Goal: Check status: Check status

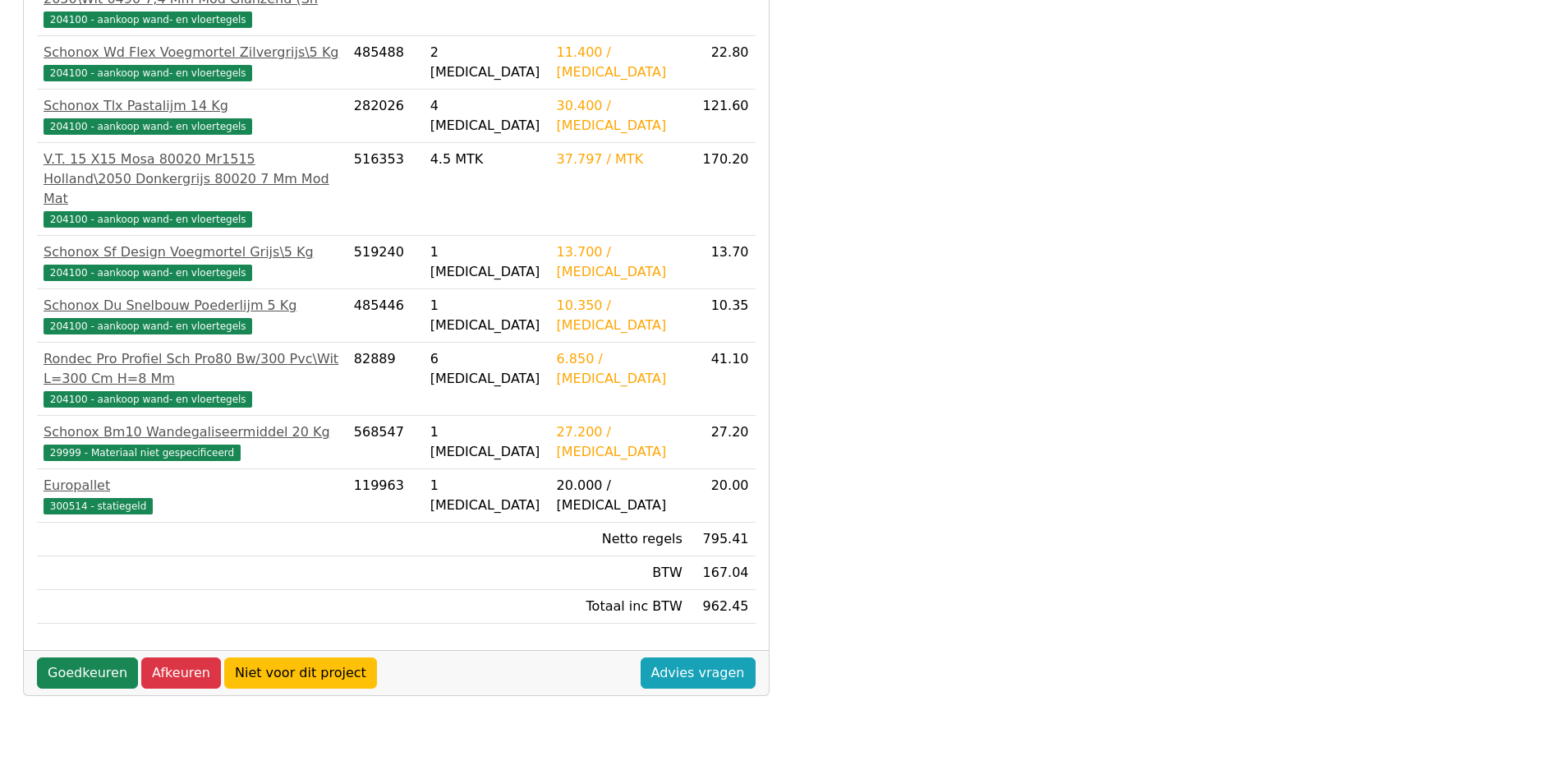
scroll to position [434, 0]
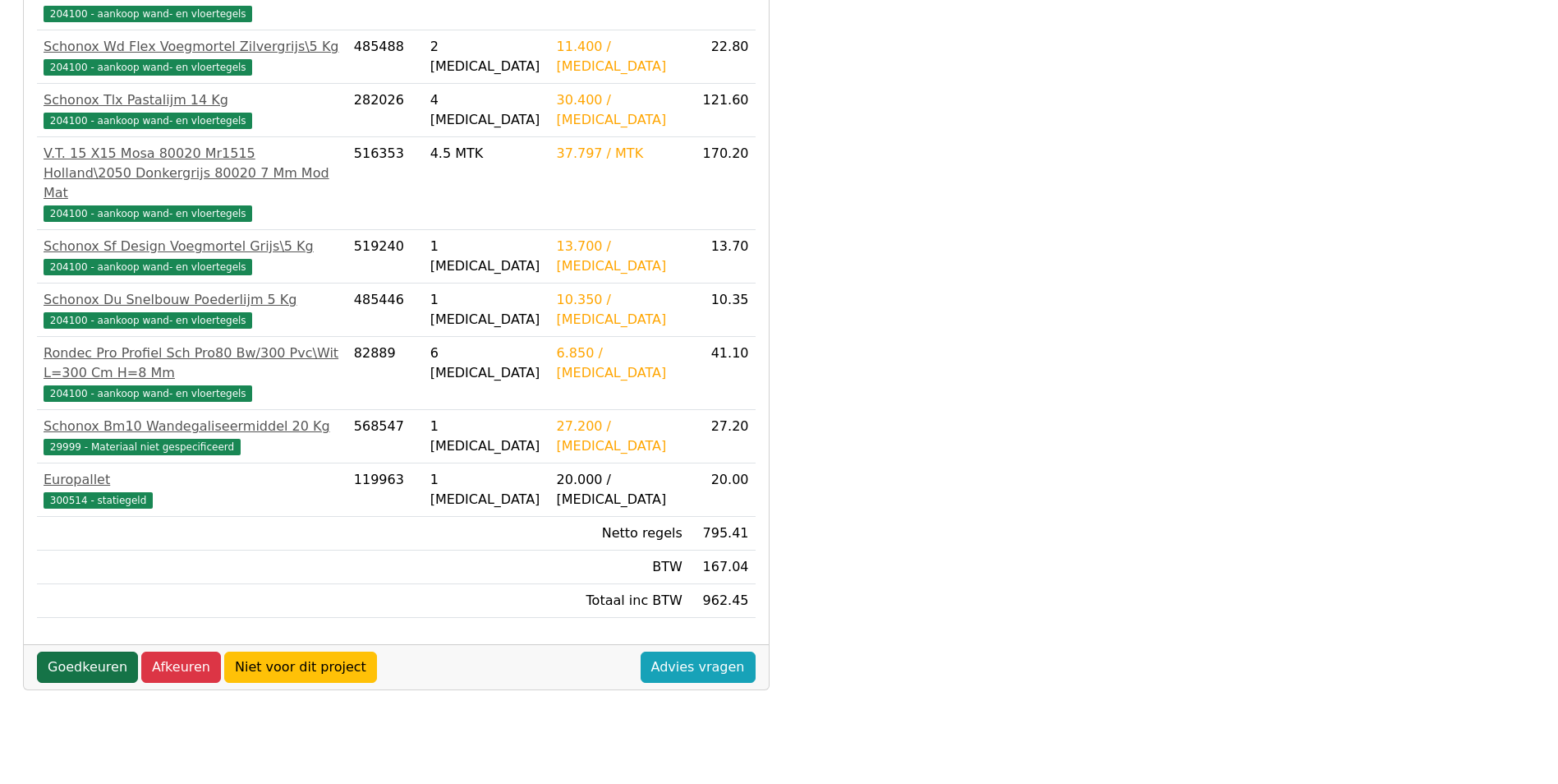
click at [78, 651] on link "Goedkeuren" at bounding box center [87, 666] width 101 height 31
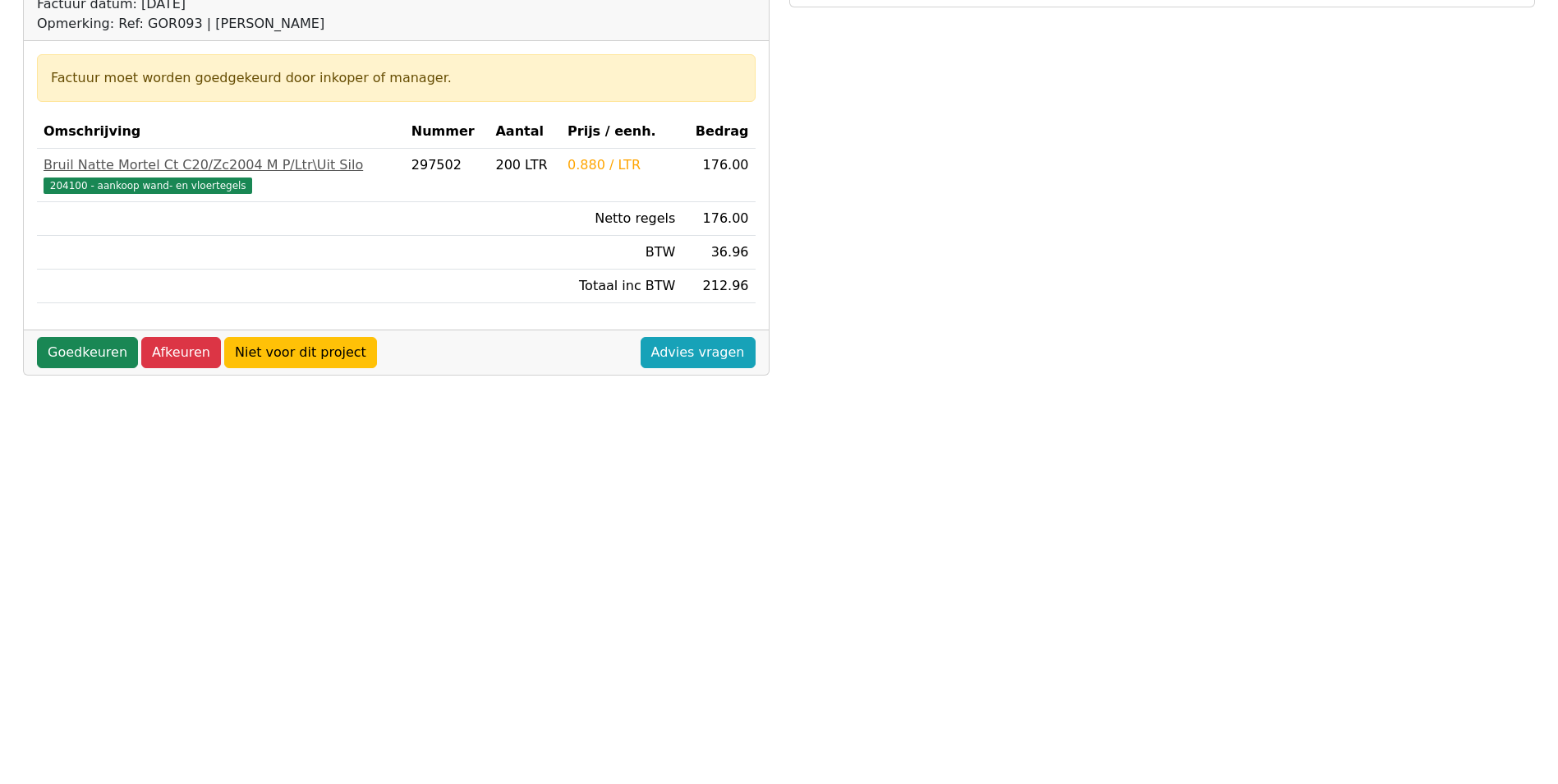
scroll to position [246, 0]
